Goal: Task Accomplishment & Management: Use online tool/utility

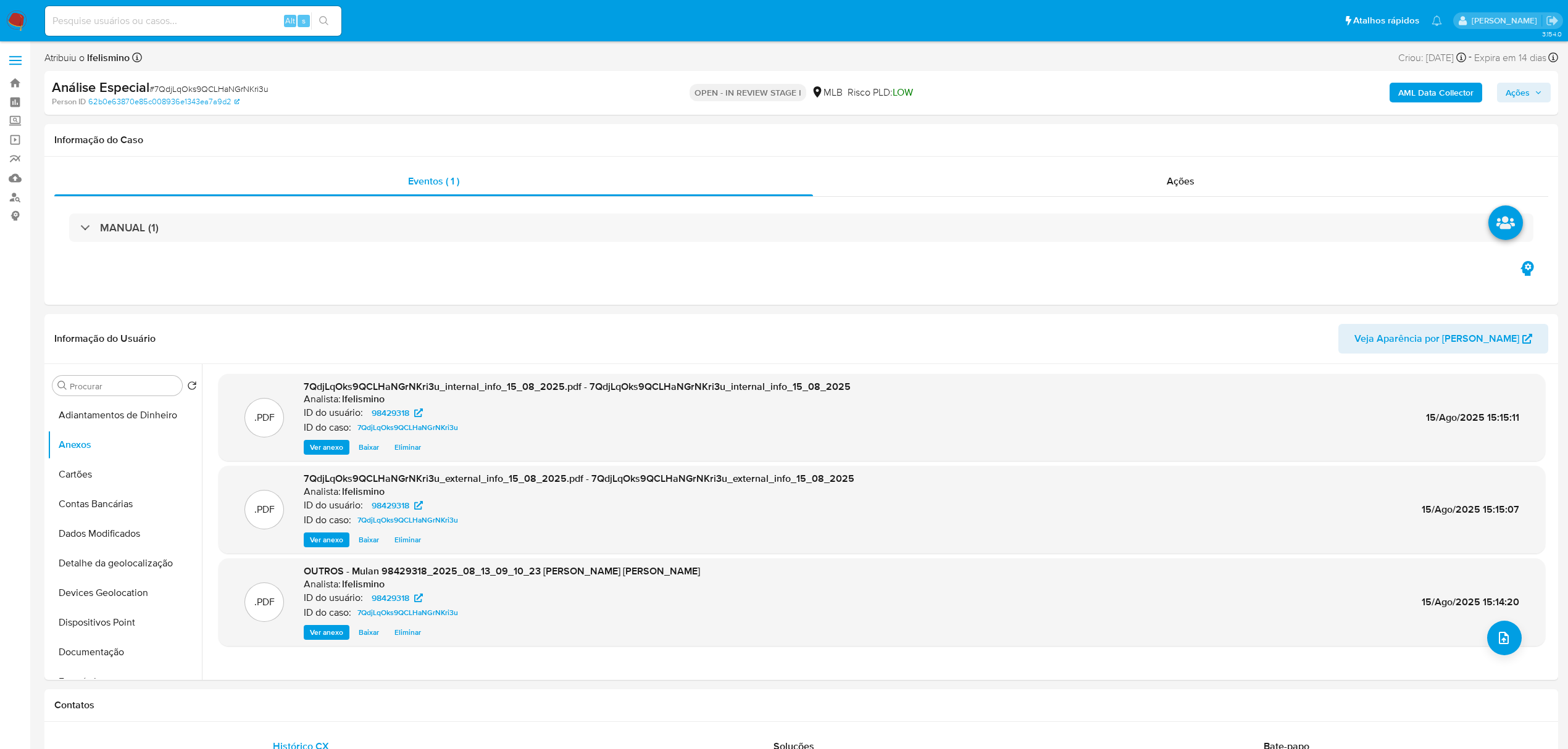
select select "10"
click at [1515, 650] on div ".PDF 7QdjLqOks9QCLHaNGrNKri3u_internal_info_15_08_2025.pdf - 7QdjLqOks9QCLHaNGr…" at bounding box center [881, 522] width 1326 height 296
click at [1496, 642] on icon "upload-file" at bounding box center [1503, 638] width 15 height 15
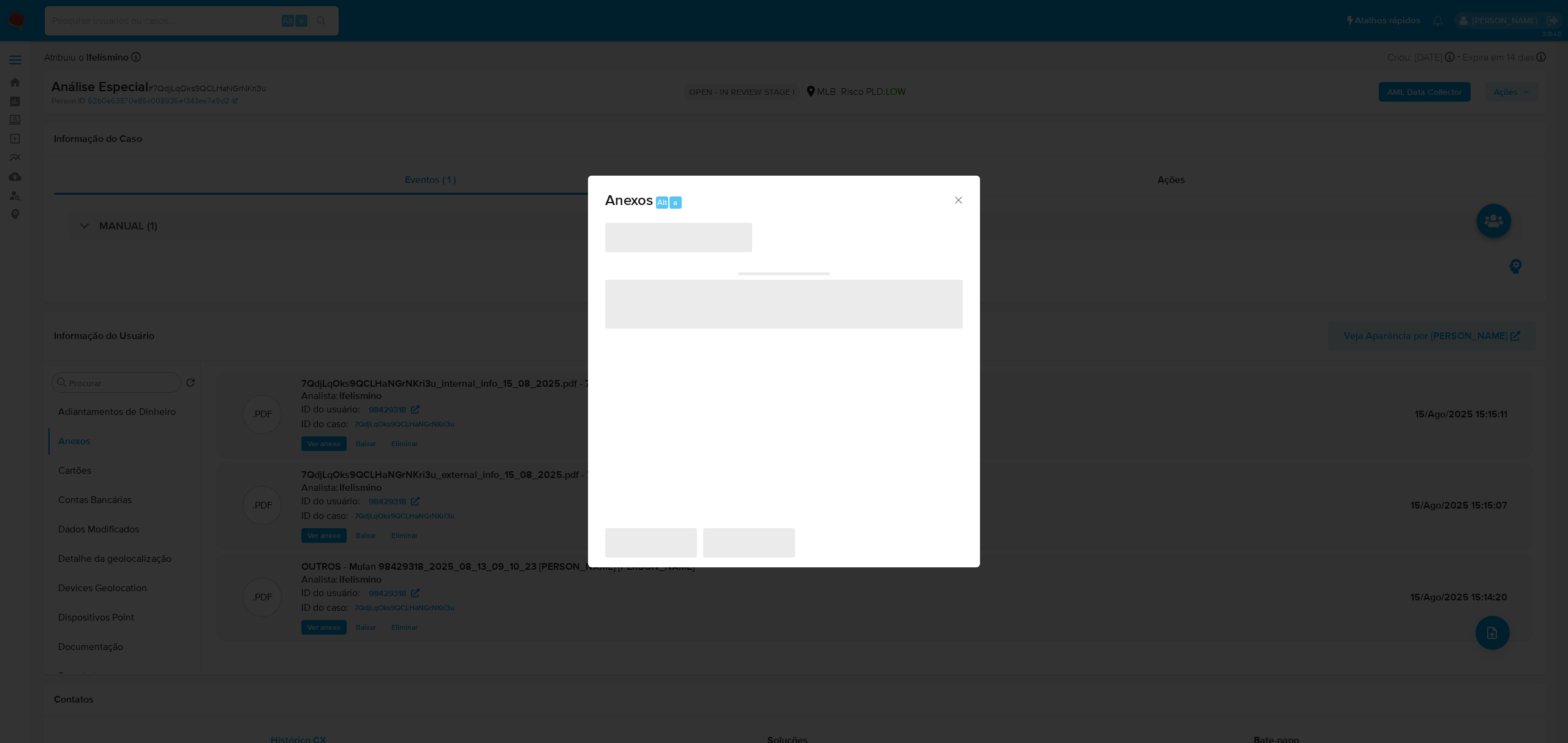
drag, startPoint x: 689, startPoint y: 234, endPoint x: 686, endPoint y: 256, distance: 22.2
click at [689, 234] on span "‌" at bounding box center [679, 237] width 147 height 29
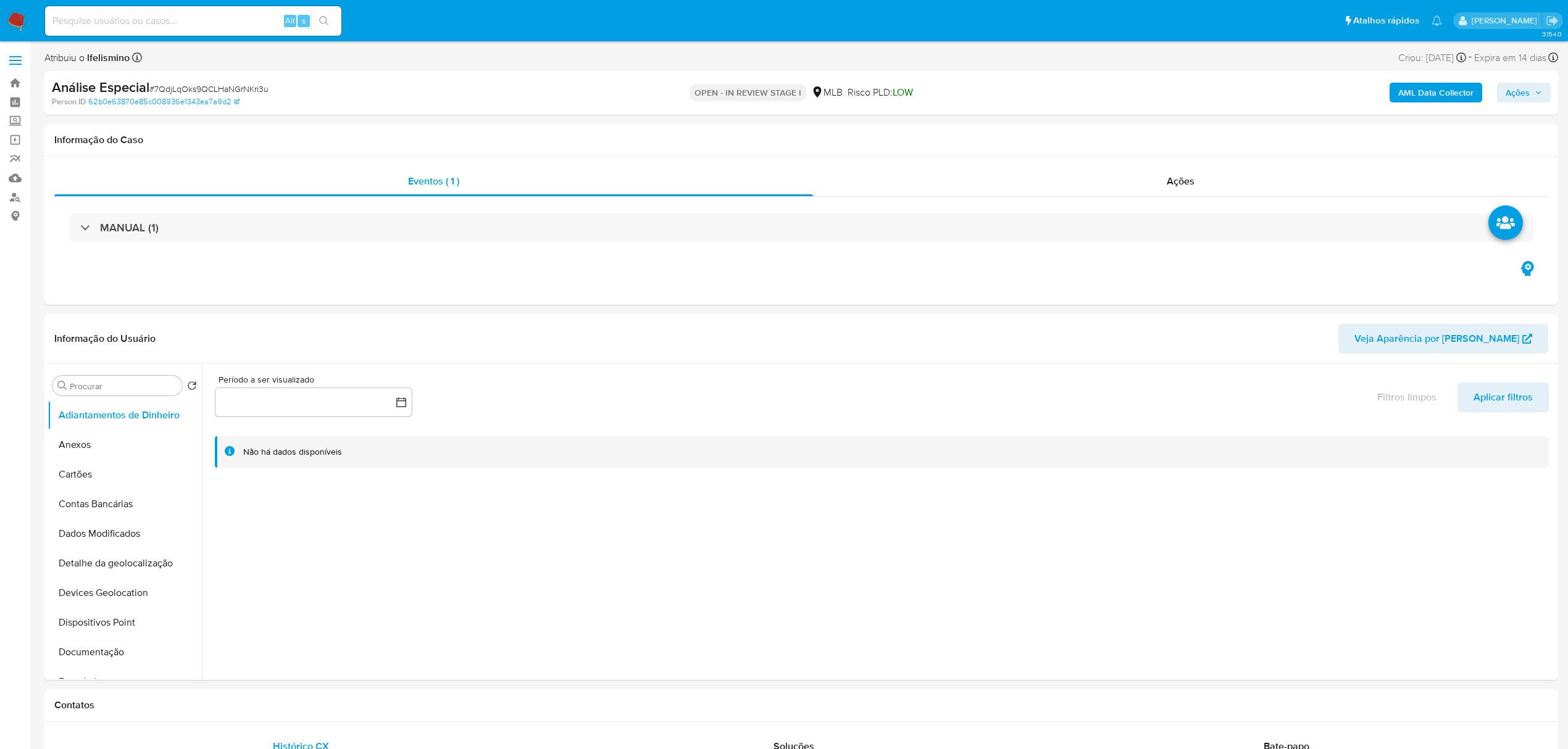
click at [1516, 80] on div "AML Data Collector Ações" at bounding box center [1302, 92] width 496 height 29
select select "10"
click at [116, 445] on button "Anexos" at bounding box center [120, 445] width 144 height 29
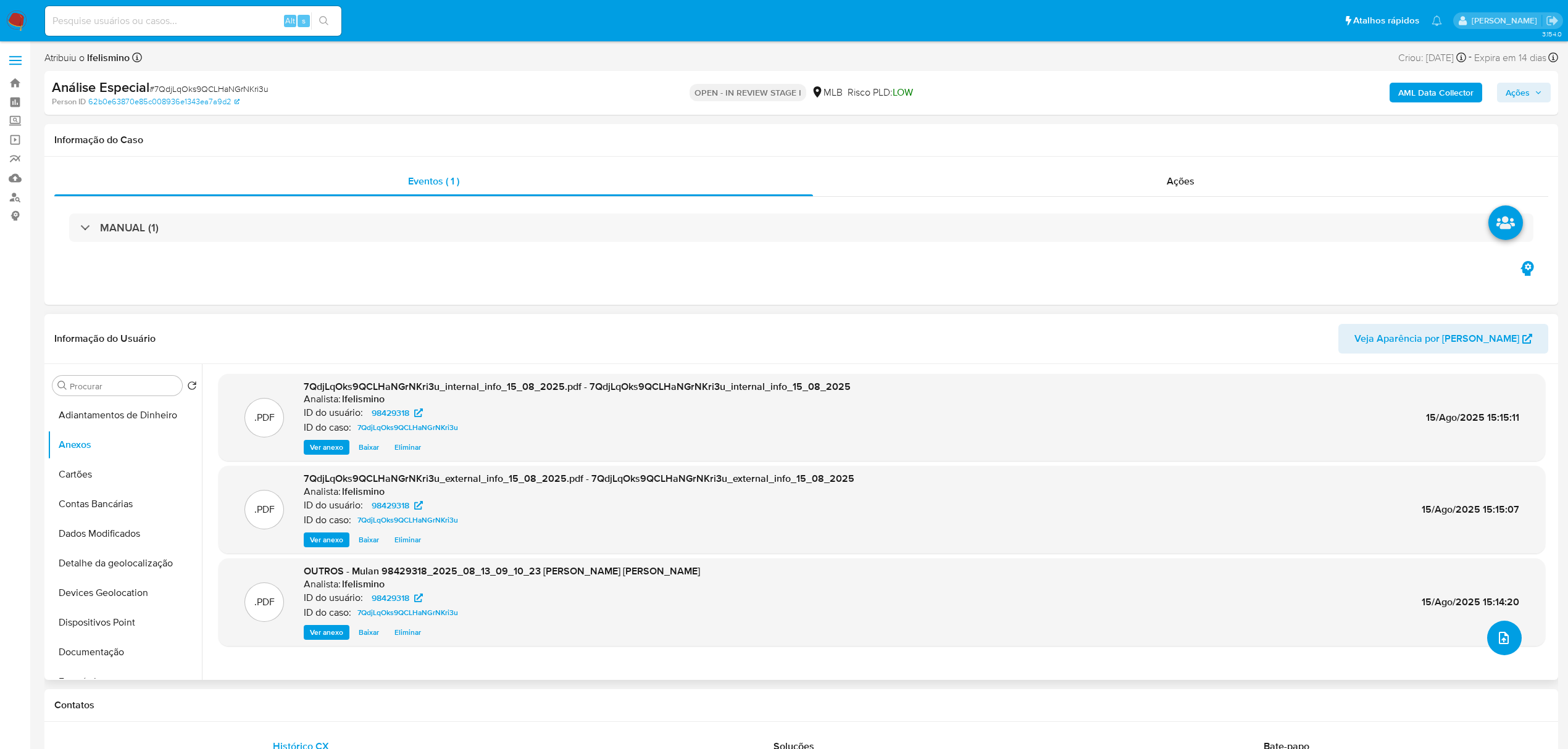
click at [1489, 648] on button "upload-file" at bounding box center [1504, 638] width 34 height 34
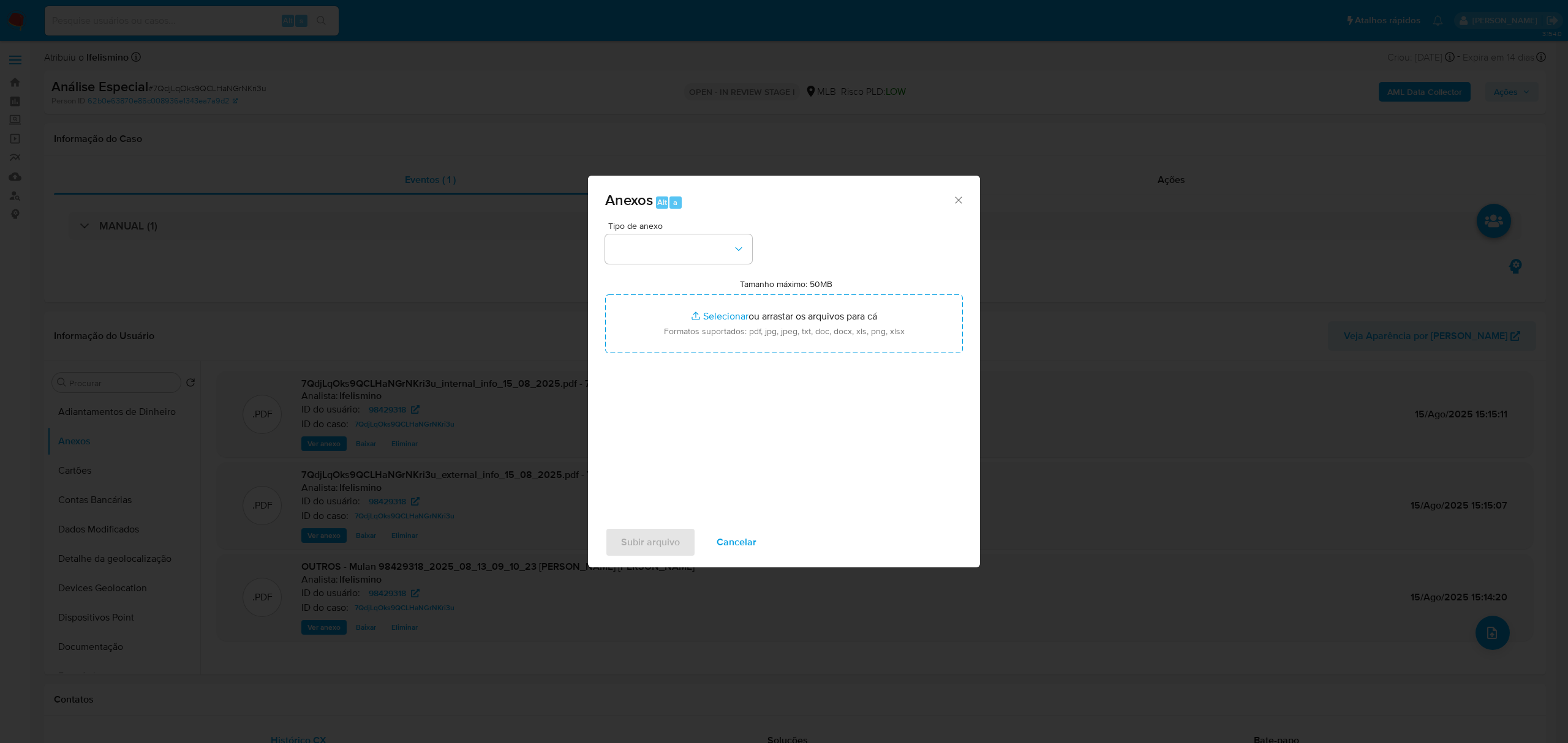
click at [677, 231] on div "Tipo de anexo" at bounding box center [679, 242] width 147 height 42
click at [685, 242] on button "button" at bounding box center [679, 249] width 147 height 29
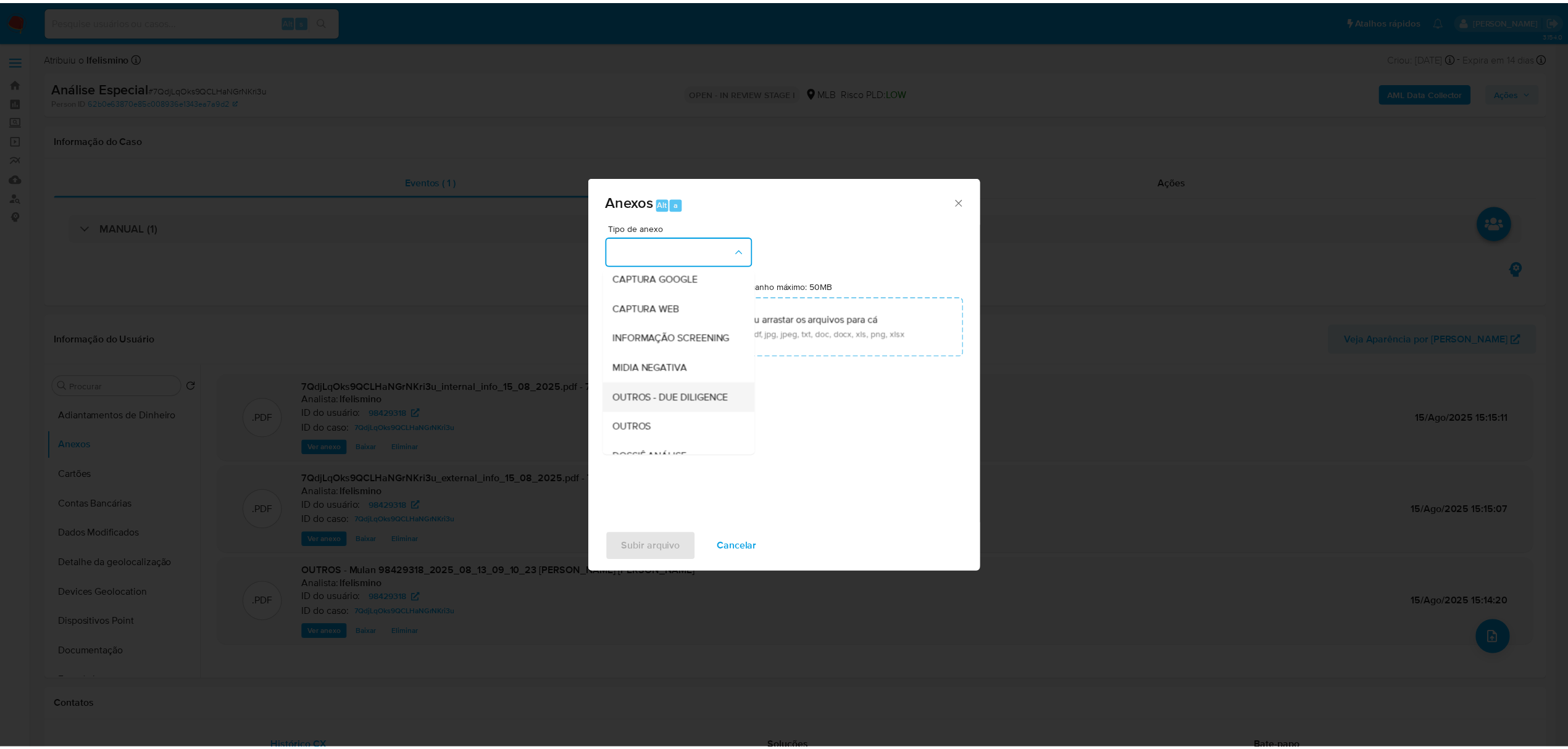
scroll to position [164, 0]
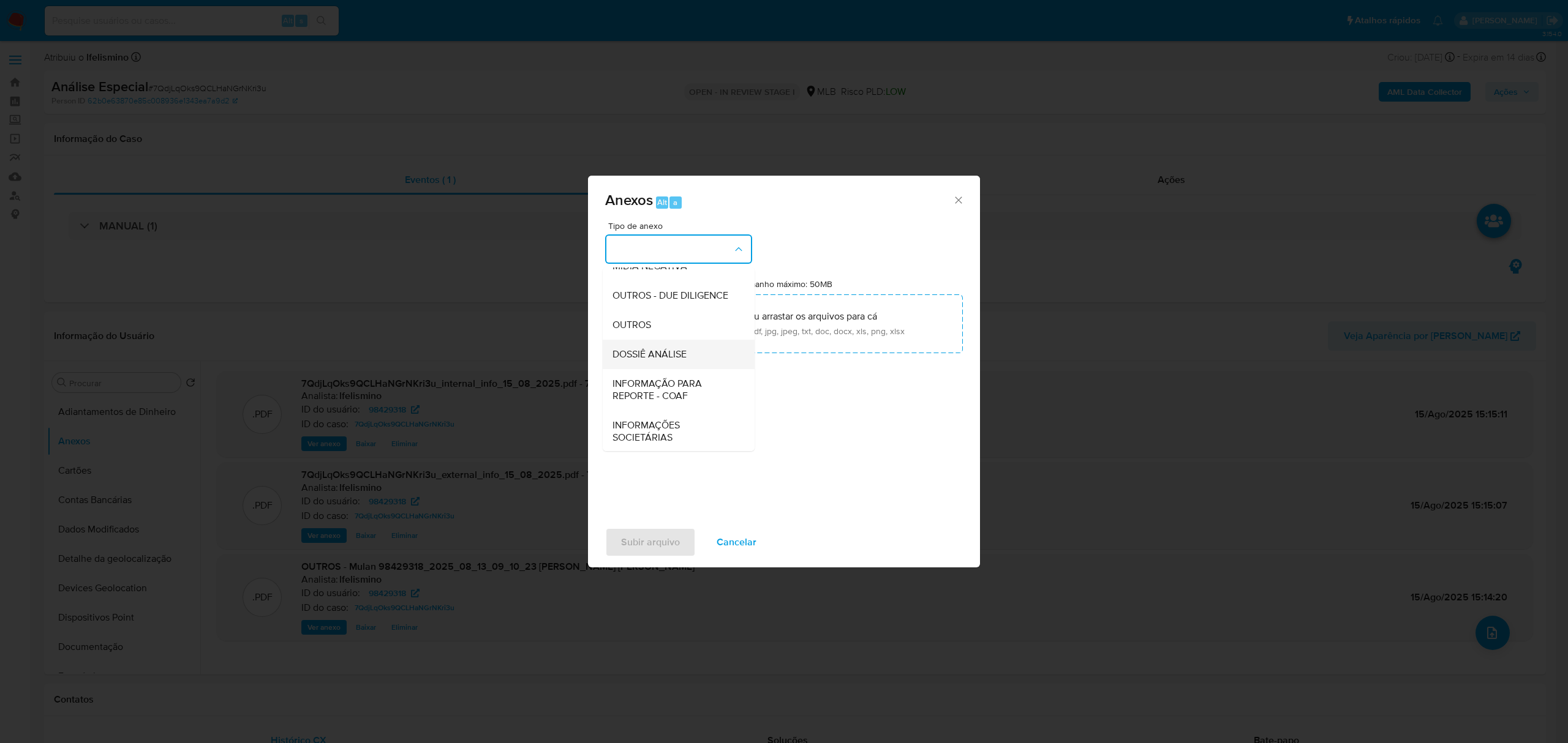
click at [648, 360] on span "DOSSIÊ ANÁLISE" at bounding box center [650, 355] width 74 height 12
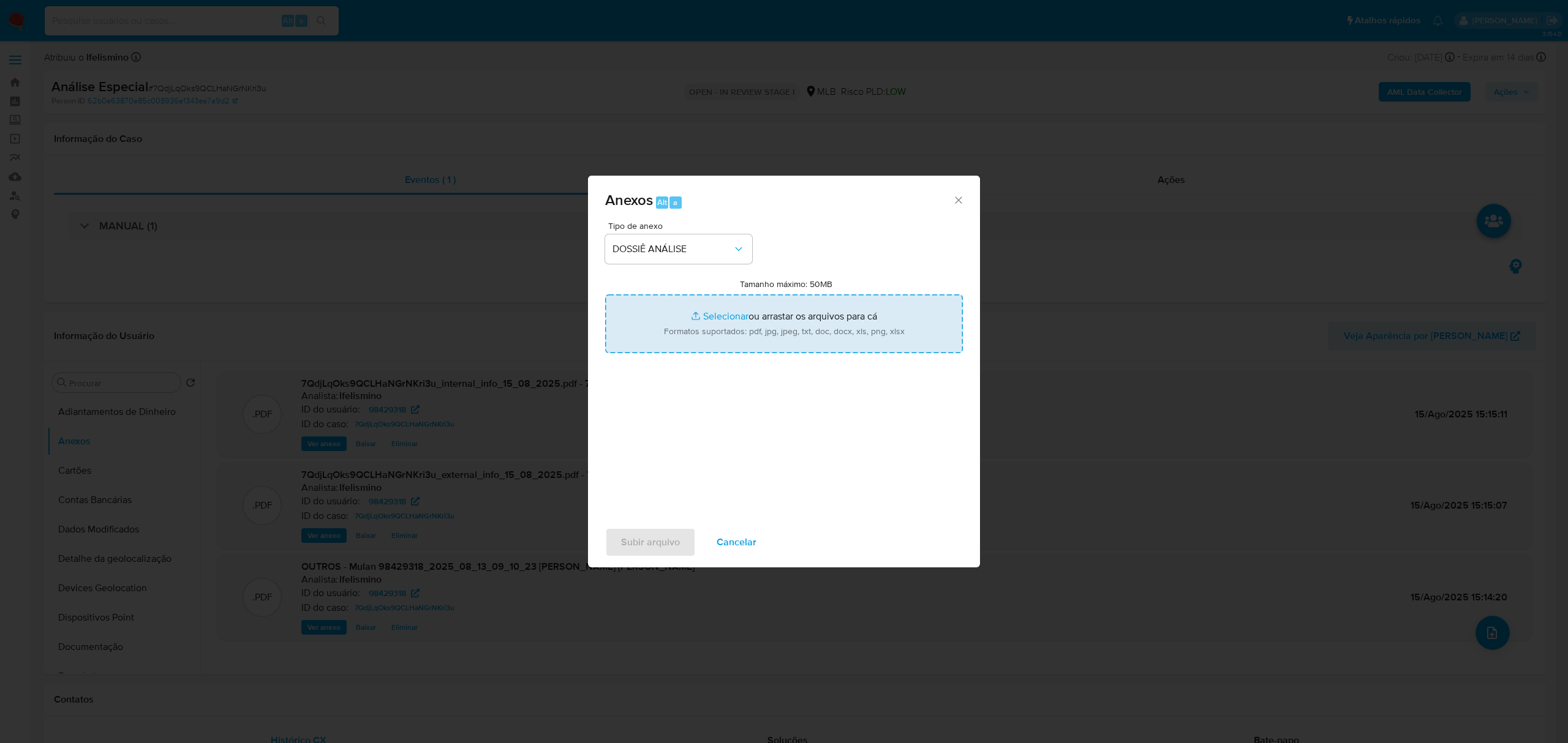
type input "C:\fakepath\SAR - CPF 38886331843 - FLAVIO CHOKI IRAHA.pdf"
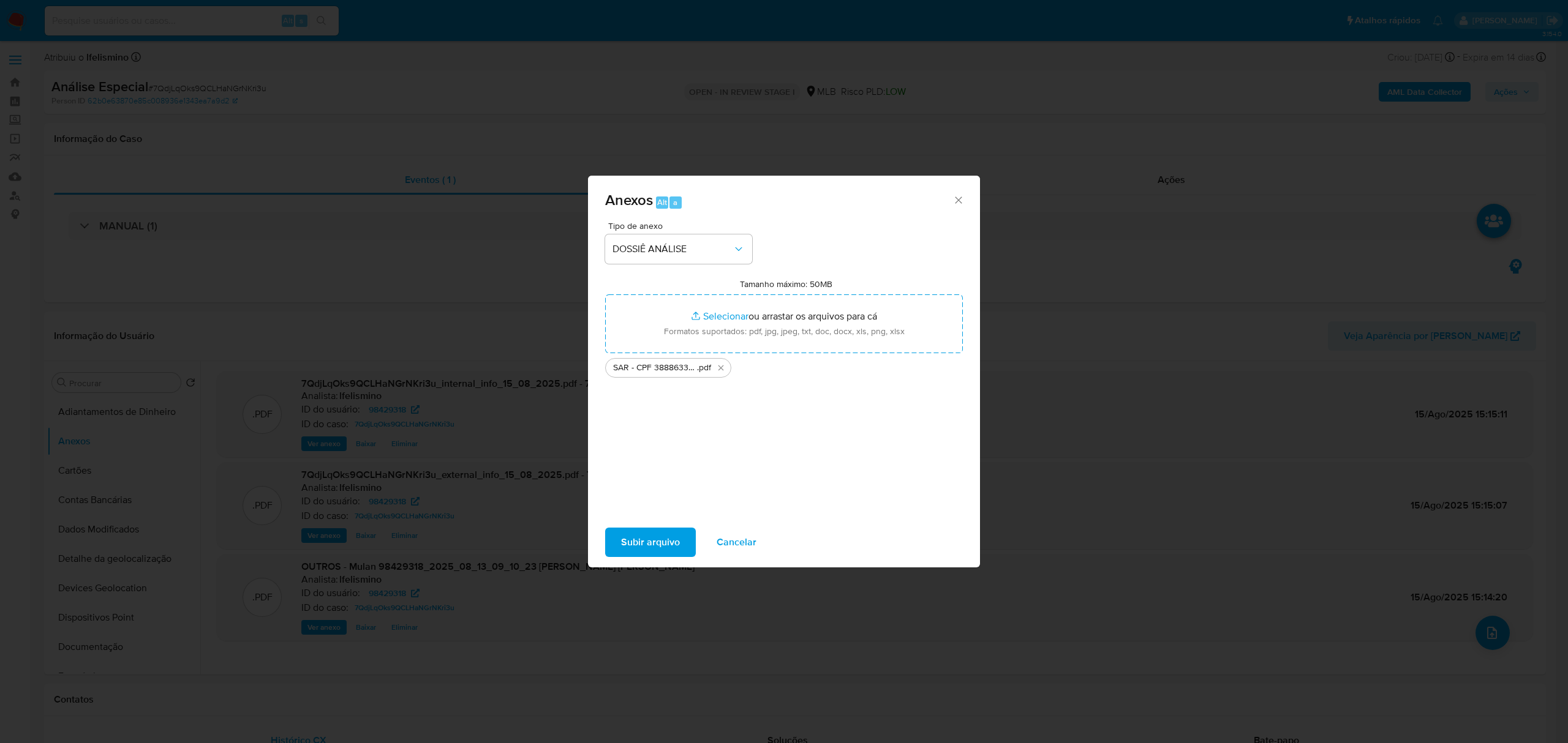
click at [636, 546] on span "Subir arquivo" at bounding box center [650, 542] width 59 height 27
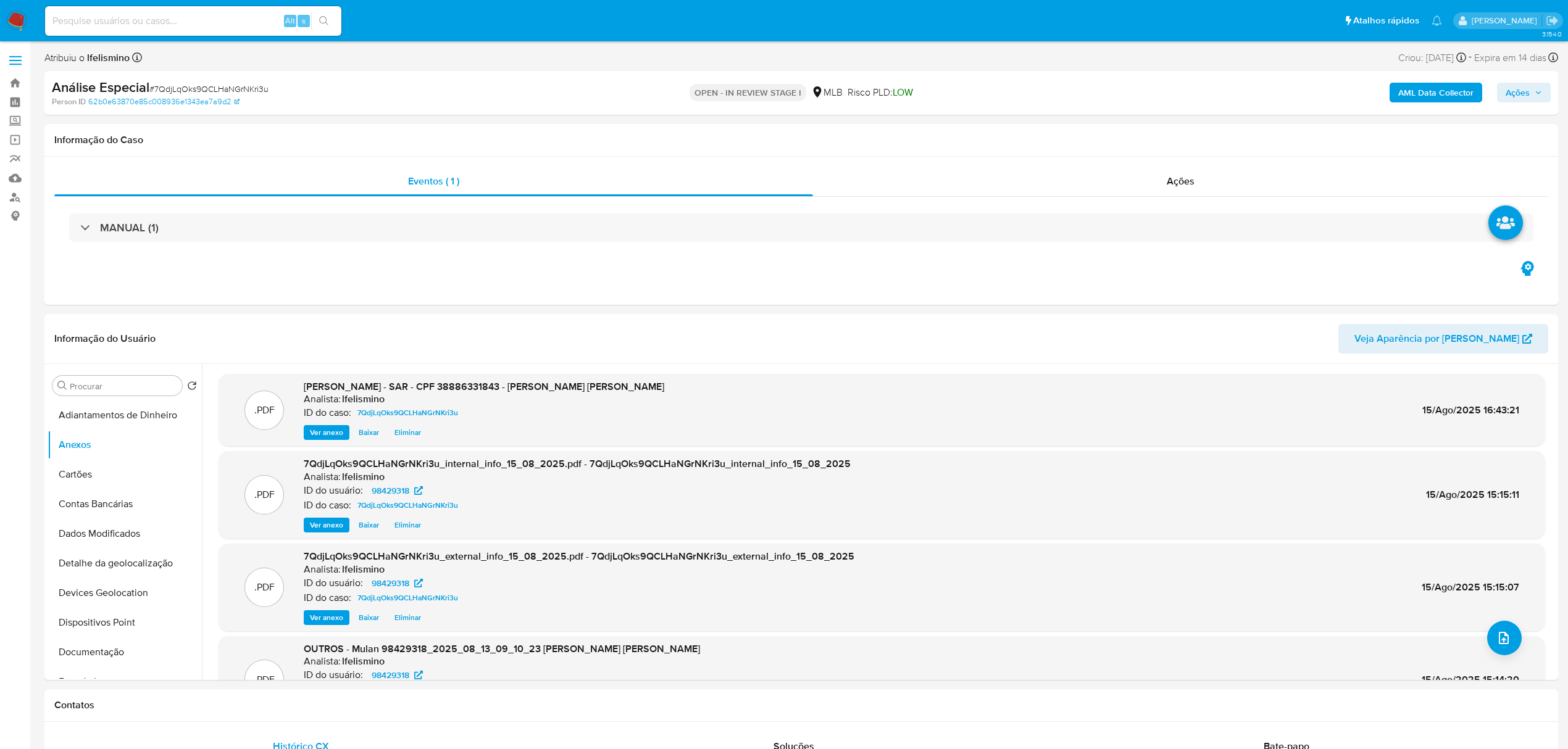
click at [1516, 85] on span "Ações" at bounding box center [1517, 92] width 24 height 20
click at [1135, 111] on div "Enviar comentário Alt c Resolução do caso Alt r Enviar" at bounding box center [1254, 214] width 590 height 214
drag, startPoint x: 1154, startPoint y: 132, endPoint x: 1171, endPoint y: 155, distance: 28.6
click at [1156, 132] on span "Resolução do caso" at bounding box center [1165, 132] width 83 height 14
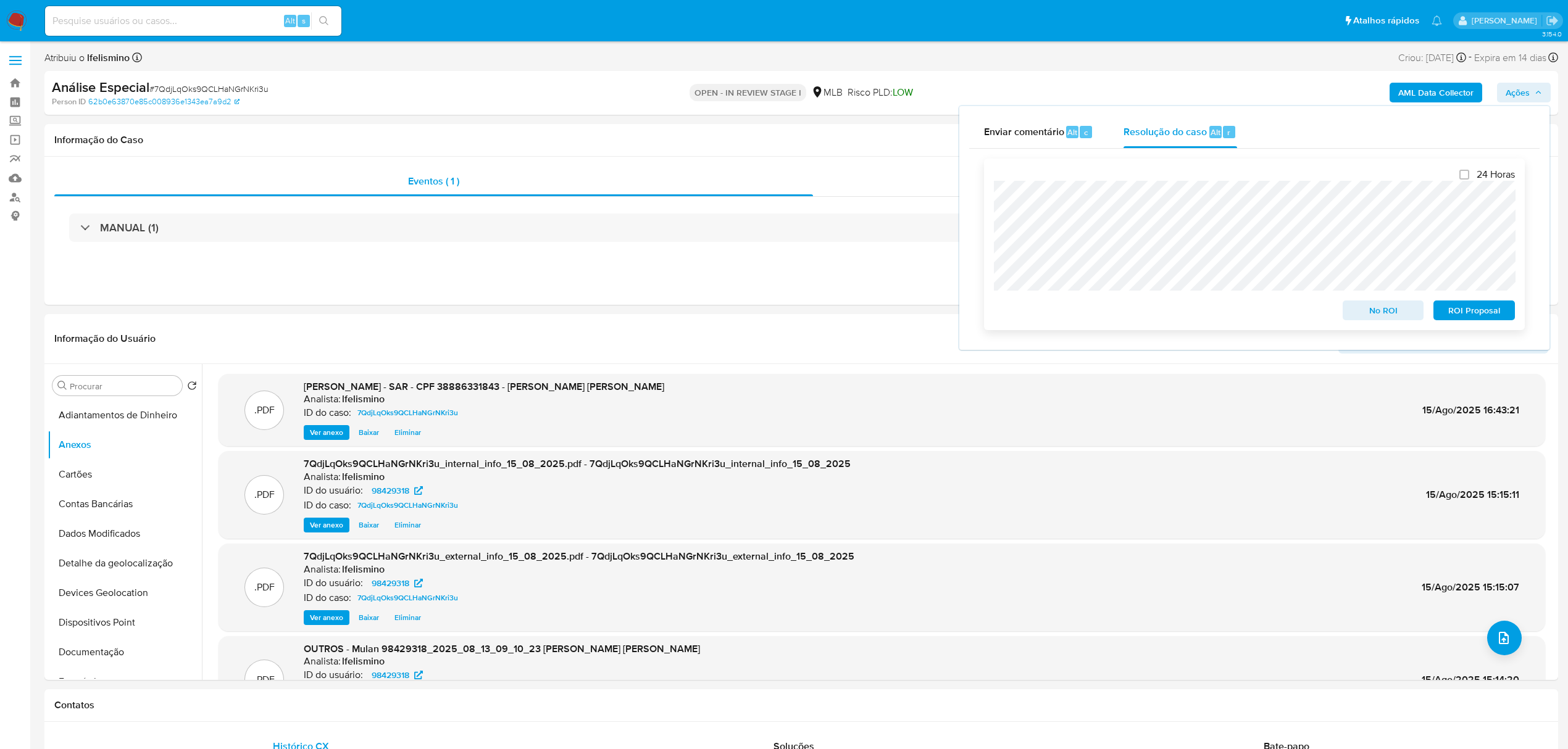
click at [1489, 309] on span "ROI Proposal" at bounding box center [1474, 310] width 64 height 18
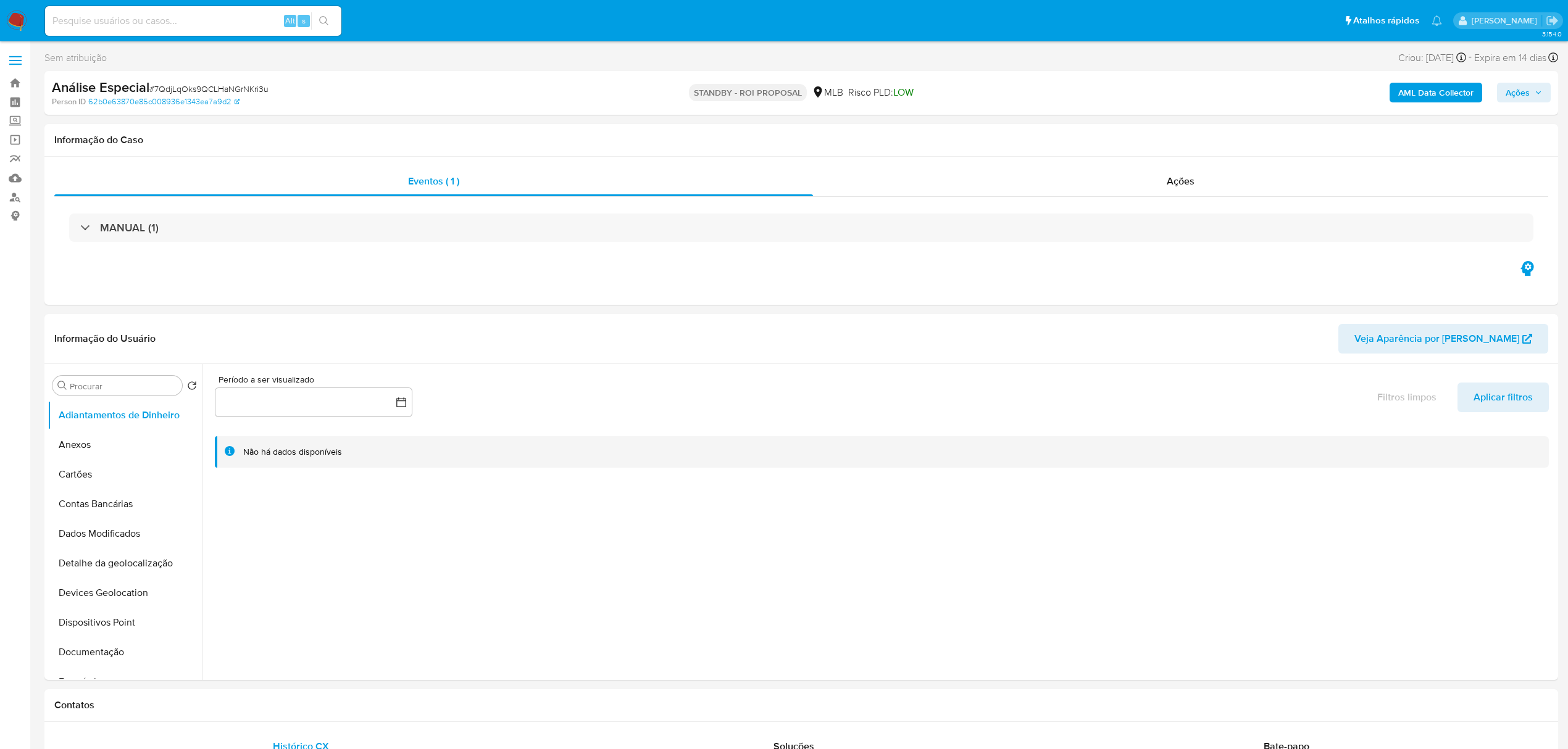
select select "10"
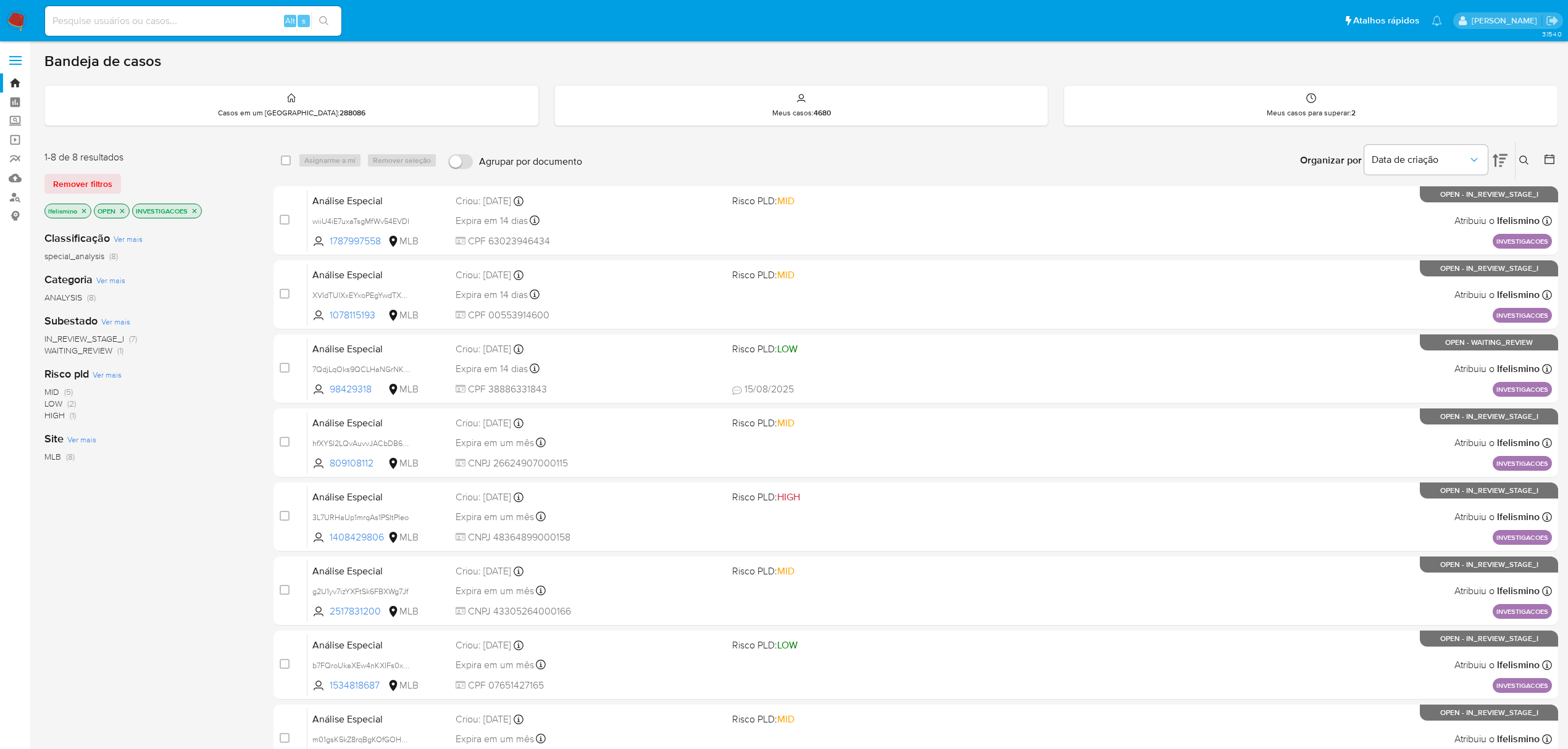
click at [195, 211] on icon "close-filter" at bounding box center [195, 211] width 4 height 4
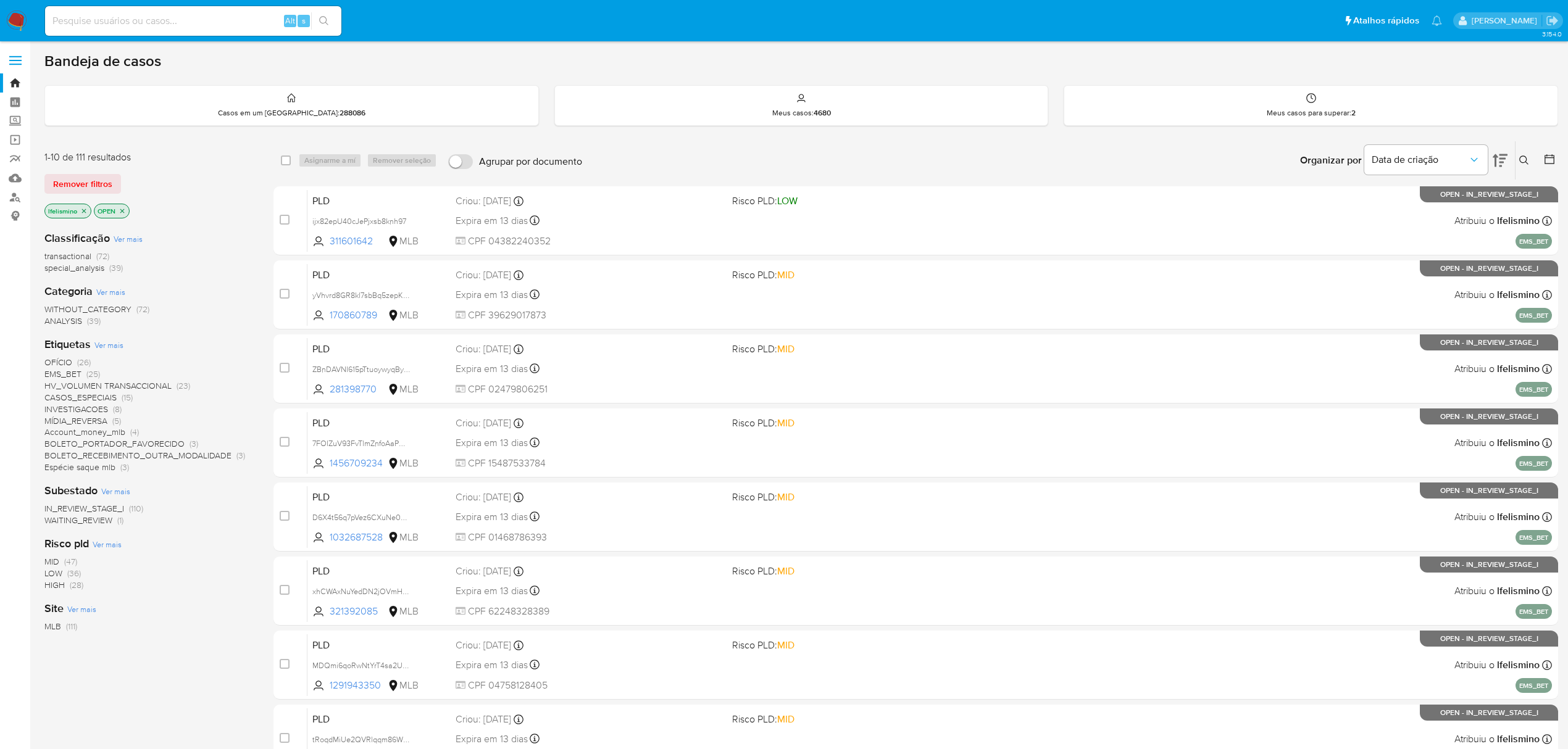
click at [68, 372] on span "EMS_BET" at bounding box center [62, 374] width 37 height 13
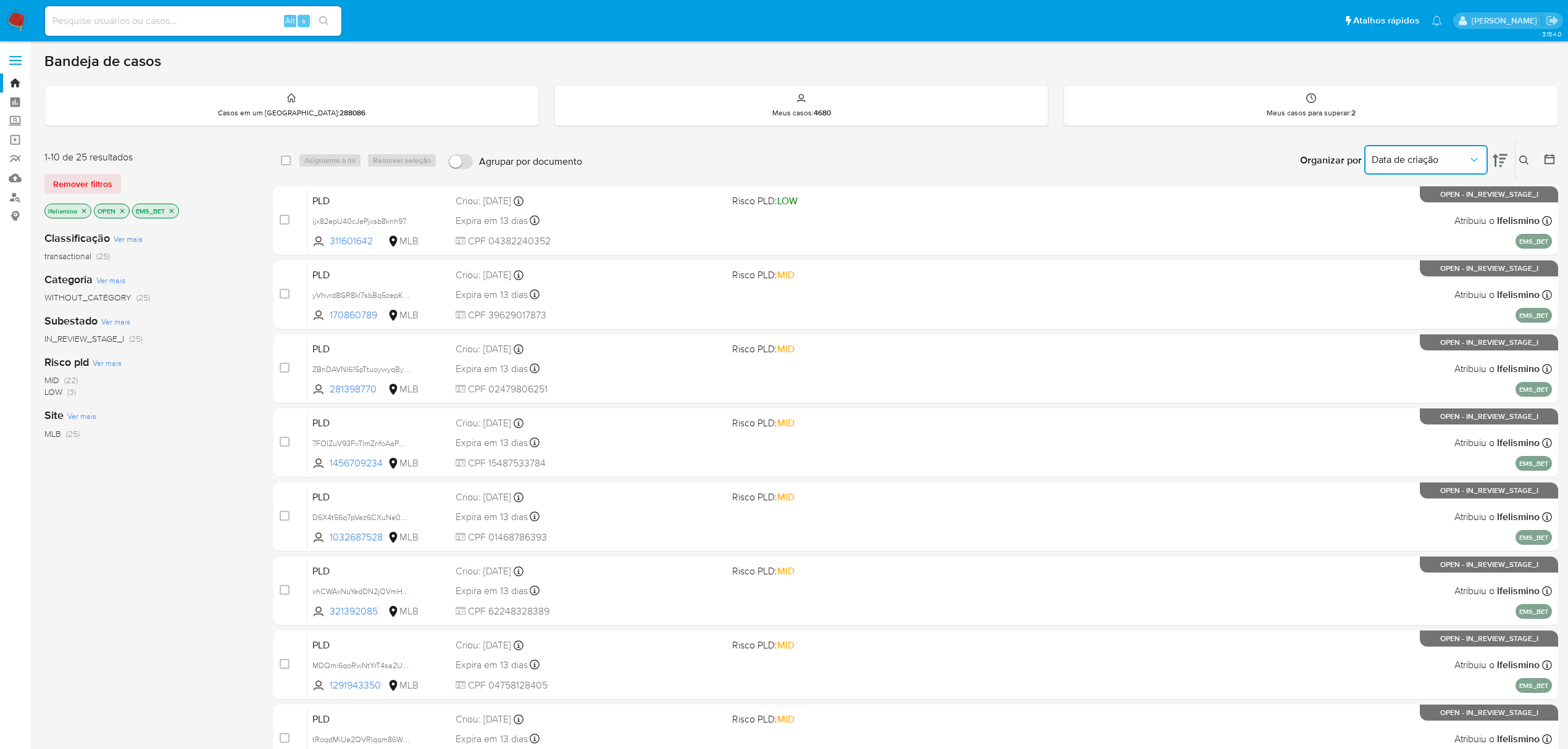
click at [1391, 156] on span "Data de criação" at bounding box center [1420, 160] width 97 height 13
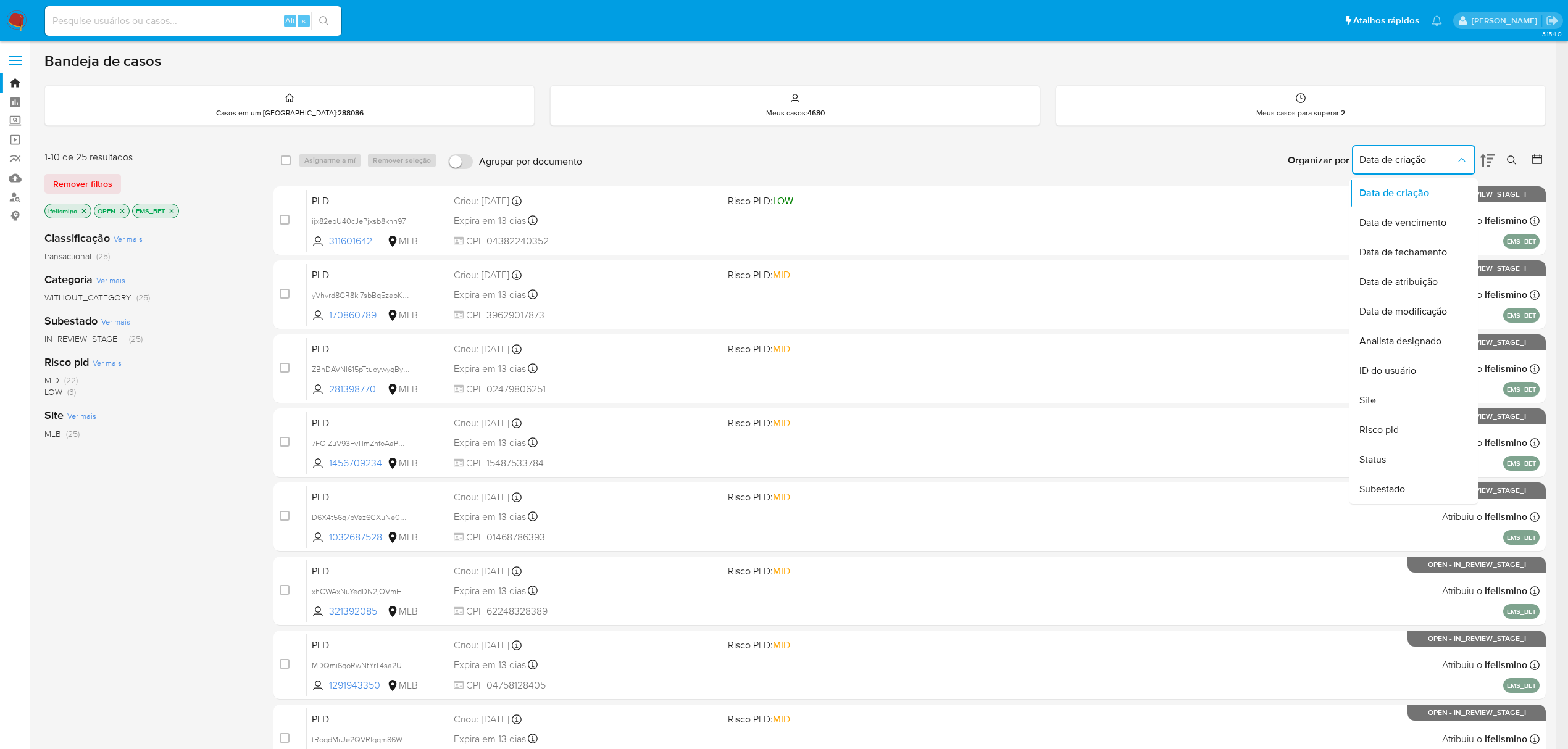
click at [1494, 153] on icon at bounding box center [1487, 160] width 15 height 15
